Goal: Task Accomplishment & Management: Complete application form

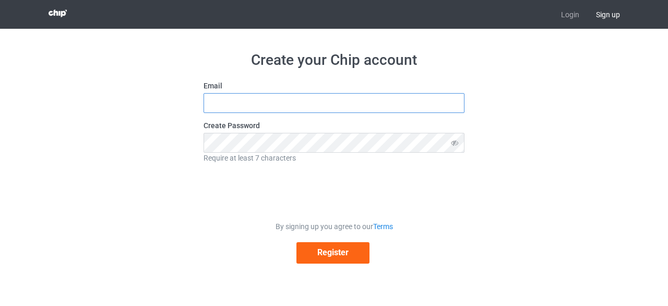
click at [356, 103] on input "text" at bounding box center [334, 103] width 261 height 20
type input "[EMAIL_ADDRESS][DOMAIN_NAME]"
click at [656, 85] on div "Create your Chip account Email youssefsalki963@gmail.com Create Password Requir…" at bounding box center [334, 157] width 668 height 256
click at [458, 144] on icon at bounding box center [454, 142] width 19 height 19
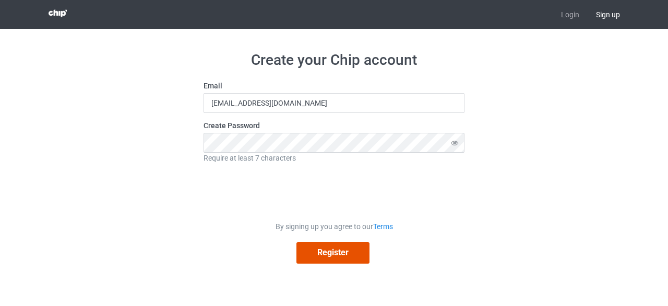
click at [339, 249] on button "Register" at bounding box center [333, 252] width 73 height 21
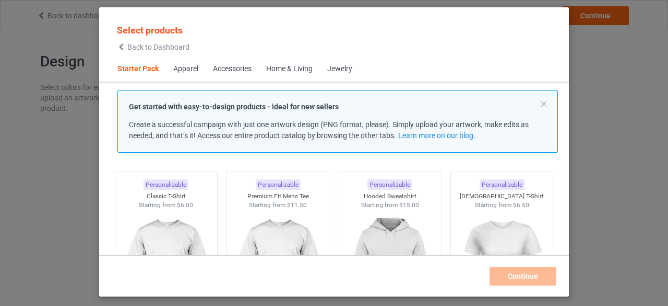
scroll to position [33, 0]
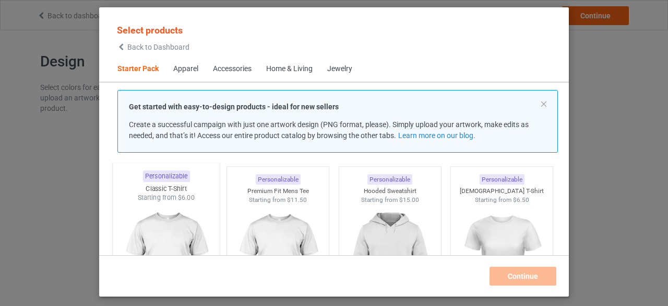
click at [163, 208] on img at bounding box center [166, 263] width 98 height 123
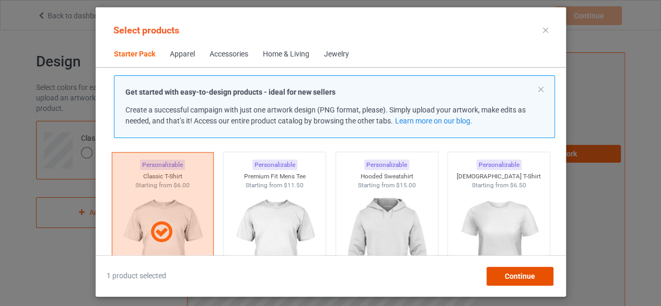
click at [515, 274] on span "Continue" at bounding box center [519, 276] width 30 height 8
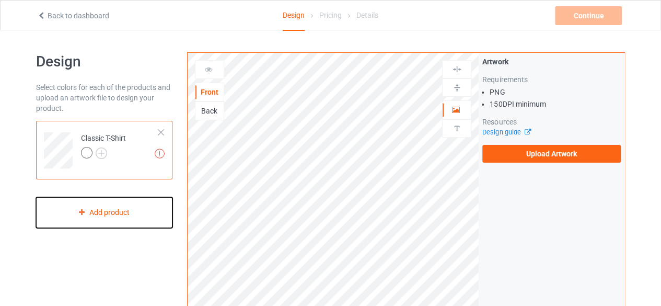
click at [109, 217] on div "Add product" at bounding box center [104, 212] width 136 height 31
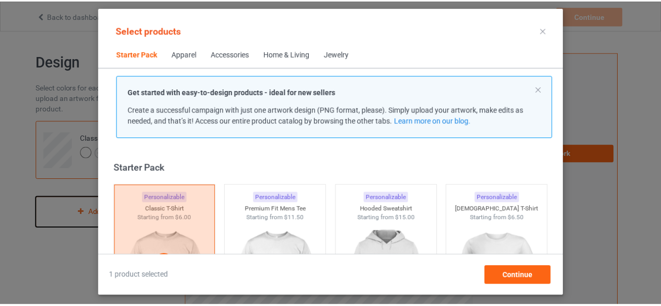
scroll to position [13, 0]
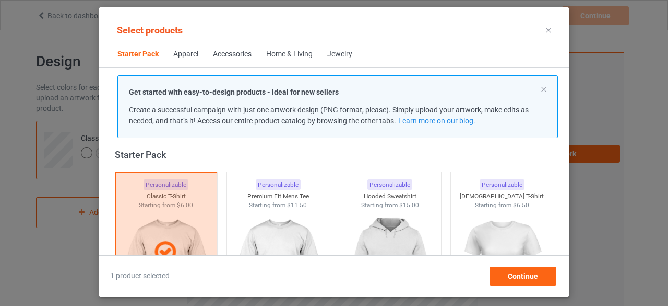
click at [548, 31] on icon at bounding box center [548, 30] width 5 height 5
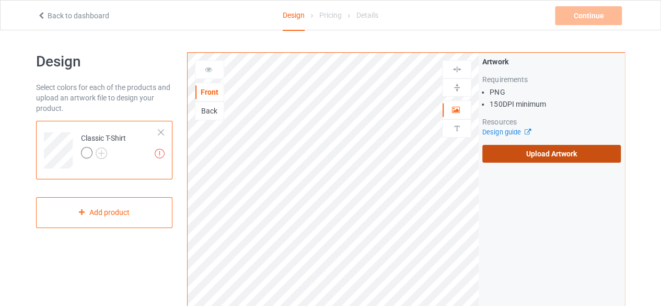
click at [554, 153] on label "Upload Artwork" at bounding box center [551, 154] width 138 height 18
click at [0, 0] on input "Upload Artwork" at bounding box center [0, 0] width 0 height 0
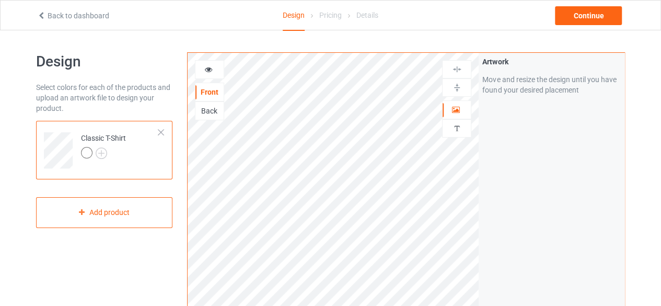
click at [459, 69] on img at bounding box center [457, 69] width 10 height 10
click at [454, 88] on img at bounding box center [457, 88] width 10 height 10
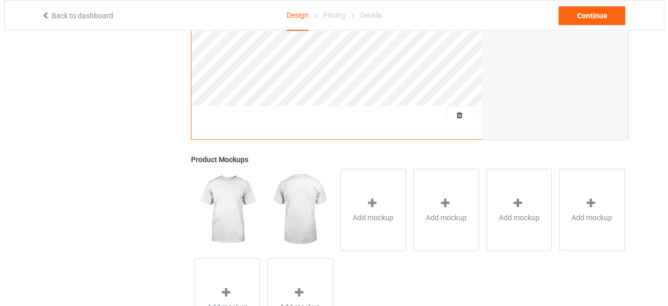
scroll to position [370, 0]
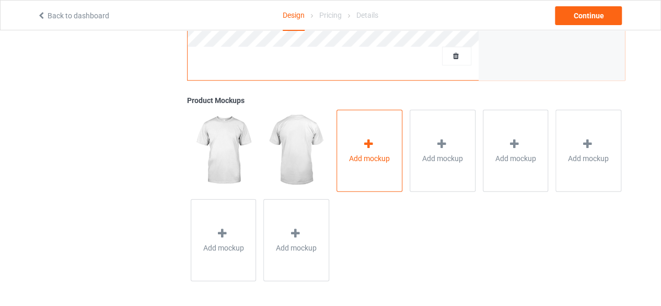
click at [363, 146] on icon at bounding box center [368, 143] width 13 height 11
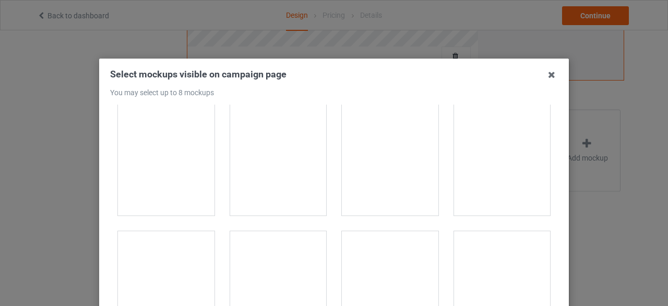
scroll to position [279, 0]
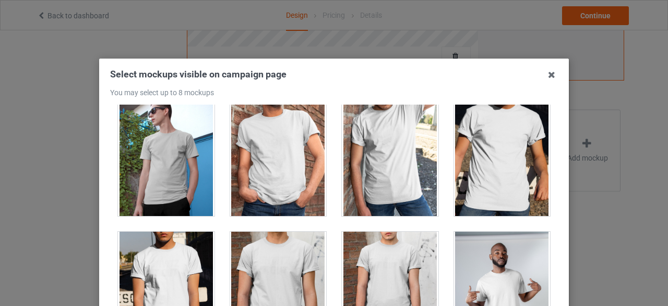
click at [286, 176] on div at bounding box center [278, 157] width 97 height 117
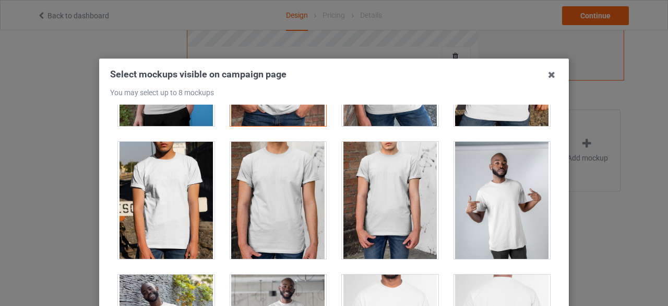
scroll to position [368, 0]
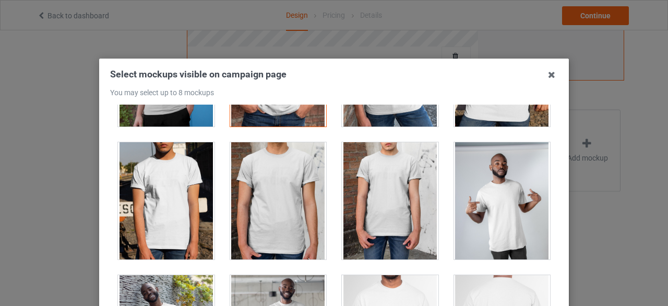
click at [169, 194] on div at bounding box center [166, 200] width 97 height 117
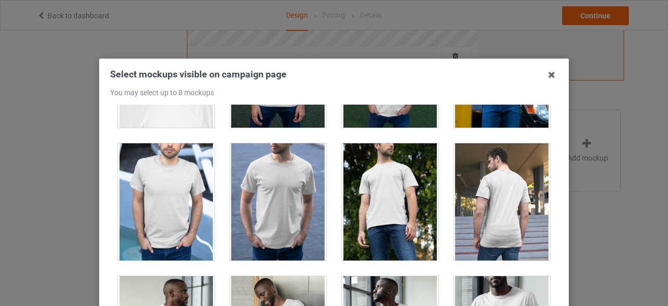
scroll to position [899, 0]
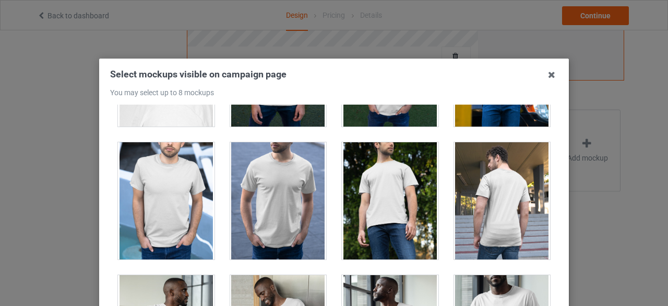
click at [185, 199] on div at bounding box center [166, 200] width 97 height 117
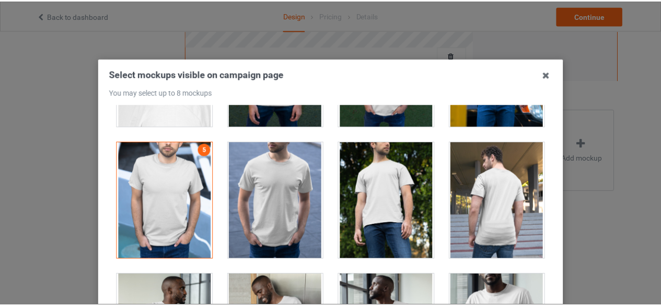
scroll to position [149, 0]
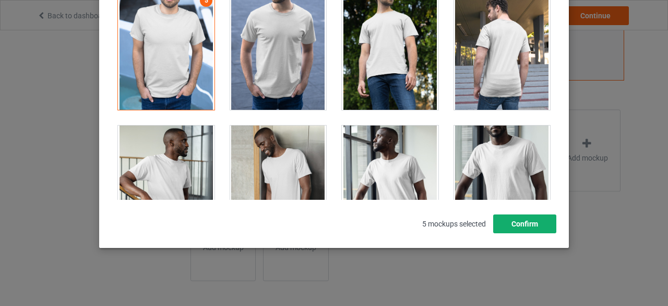
click at [506, 224] on button "Confirm" at bounding box center [525, 223] width 63 height 19
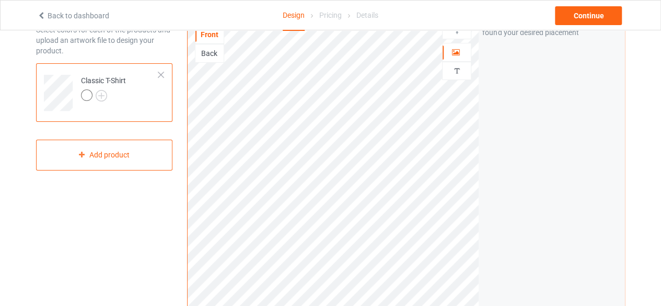
scroll to position [46, 0]
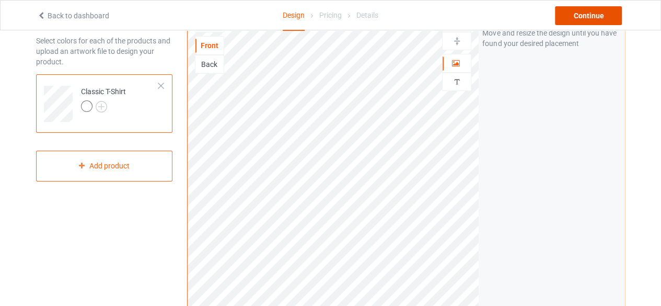
click at [596, 15] on div "Continue" at bounding box center [588, 15] width 67 height 19
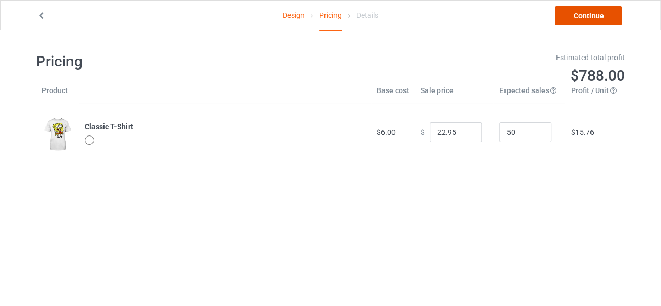
click at [599, 16] on link "Continue" at bounding box center [588, 15] width 67 height 19
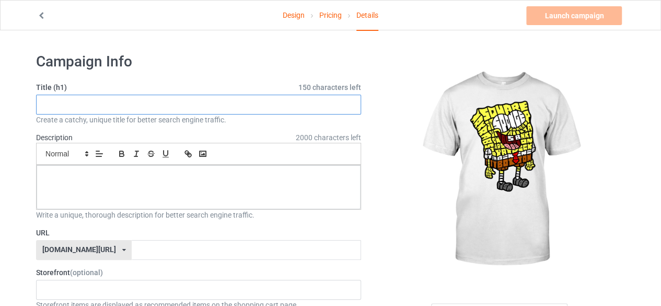
click at [254, 99] on input "text" at bounding box center [198, 105] width 325 height 20
paste input "How untreated [MEDICAL_DATA] causes and traps you in [MEDICAL_DATA]"
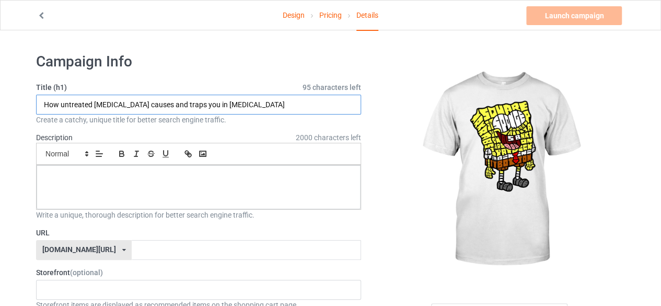
type input "How untreated [MEDICAL_DATA] causes and traps you in [MEDICAL_DATA]"
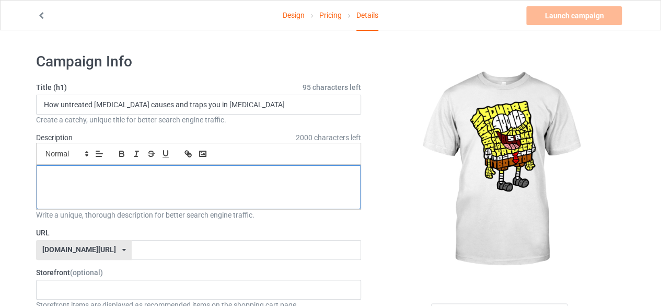
click at [107, 177] on p at bounding box center [198, 177] width 307 height 10
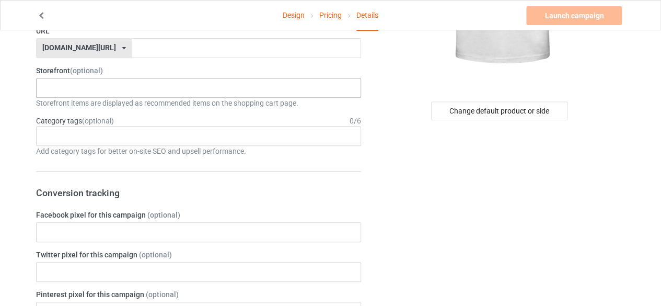
scroll to position [153, 0]
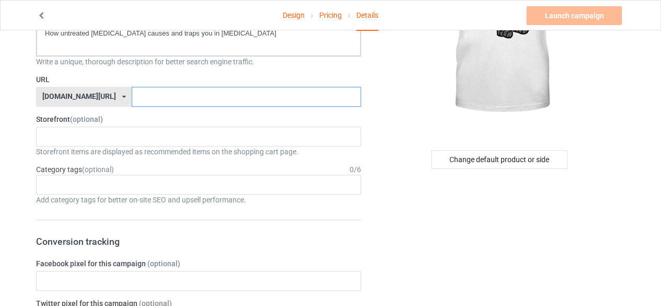
click at [179, 91] on input "text" at bounding box center [246, 97] width 229 height 20
paste input "How untreated [MEDICAL_DATA] causes and traps you in depres"
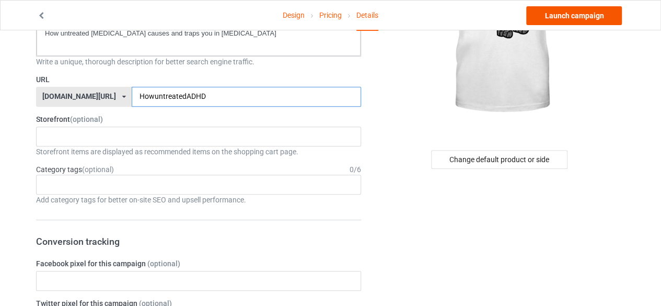
type input "HowuntreatedADHD"
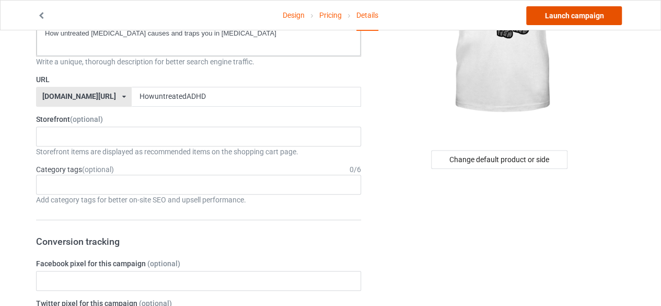
click at [560, 19] on link "Launch campaign" at bounding box center [574, 15] width 96 height 19
